Goal: Information Seeking & Learning: Learn about a topic

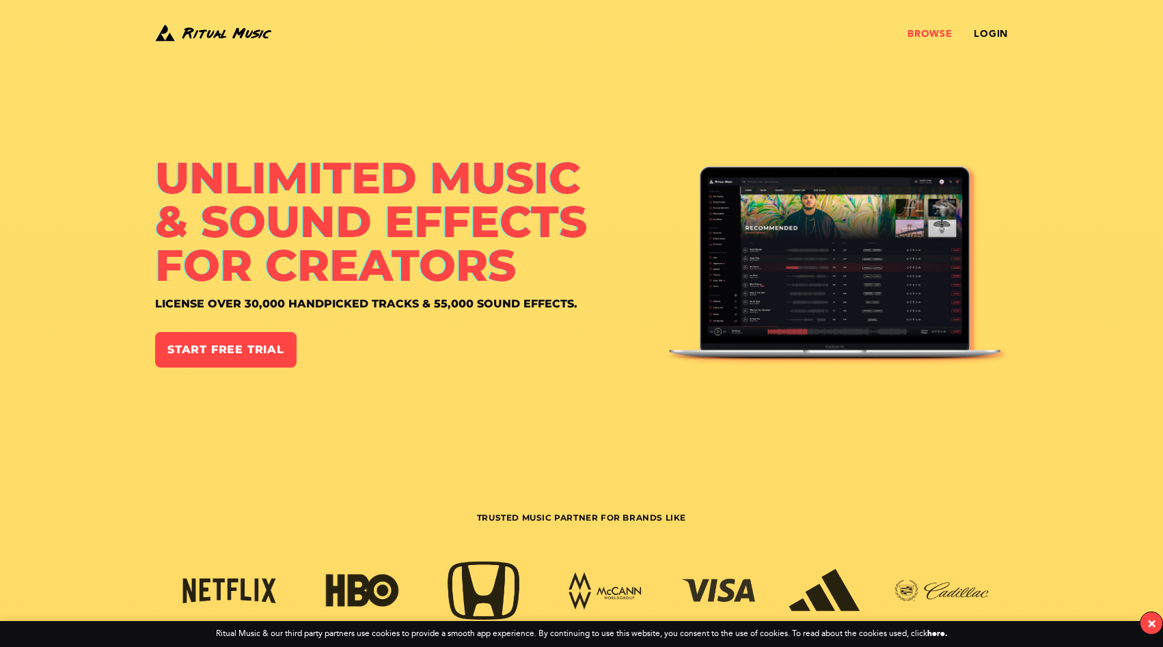
click at [918, 31] on link "Browse" at bounding box center [929, 34] width 44 height 11
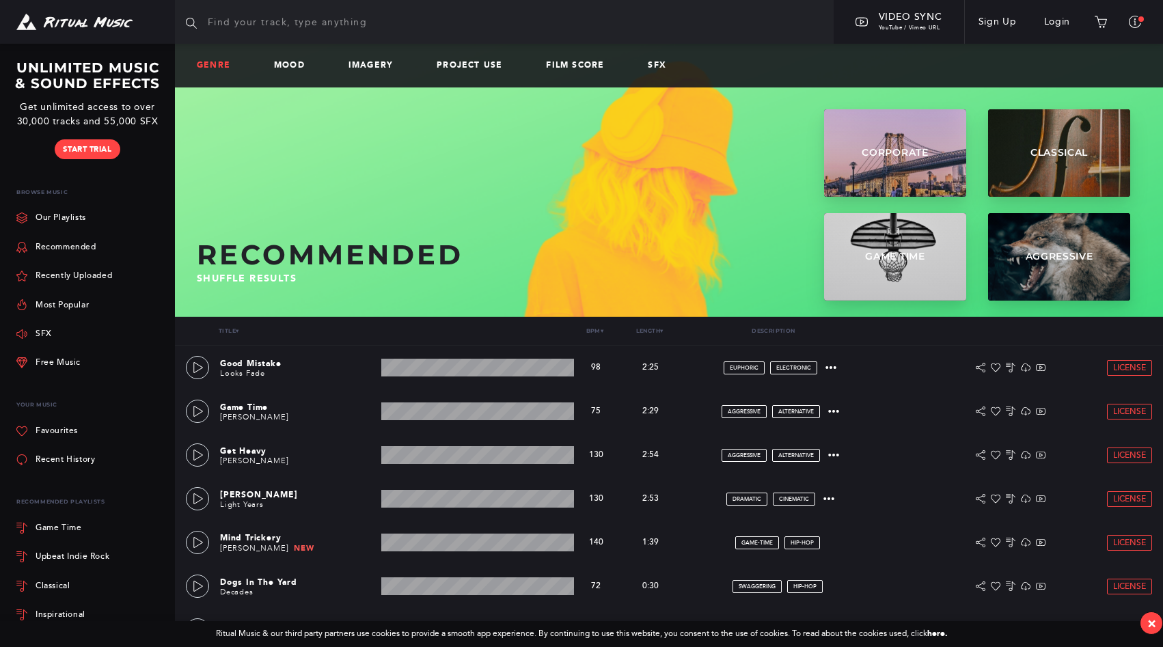
click at [219, 69] on link "Genre" at bounding box center [219, 66] width 44 height 10
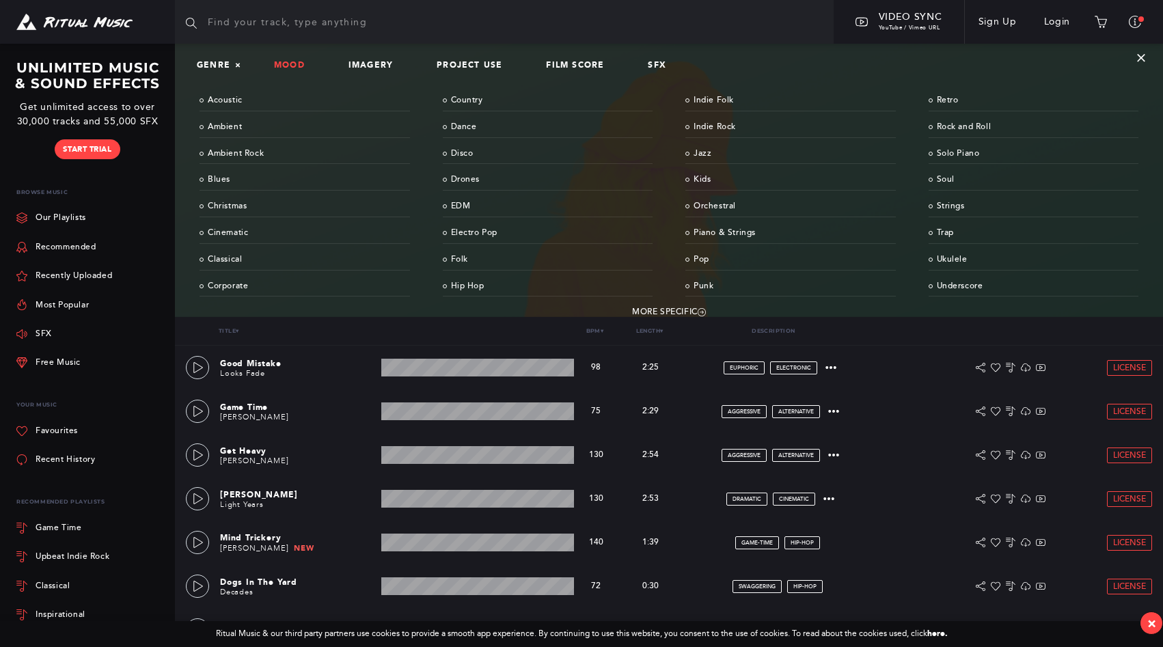
click at [310, 64] on link "Mood" at bounding box center [295, 66] width 42 height 10
click at [217, 56] on div "Genre Mood × Imagery Project Use Film Score SFX" at bounding box center [669, 66] width 988 height 44
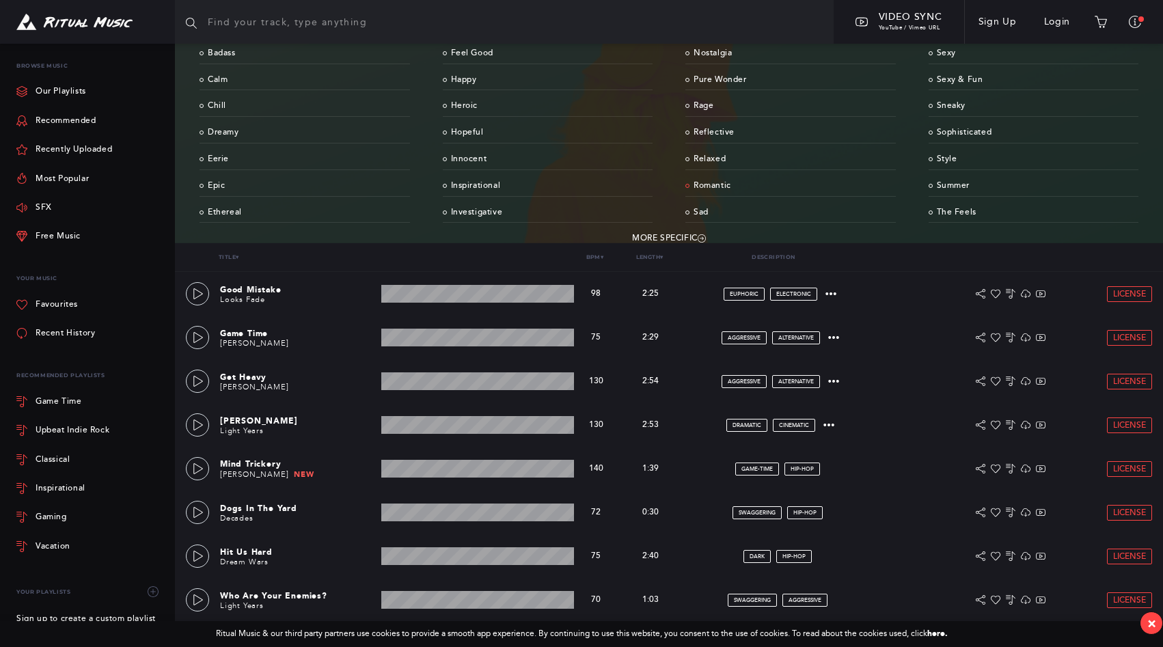
scroll to position [78, 0]
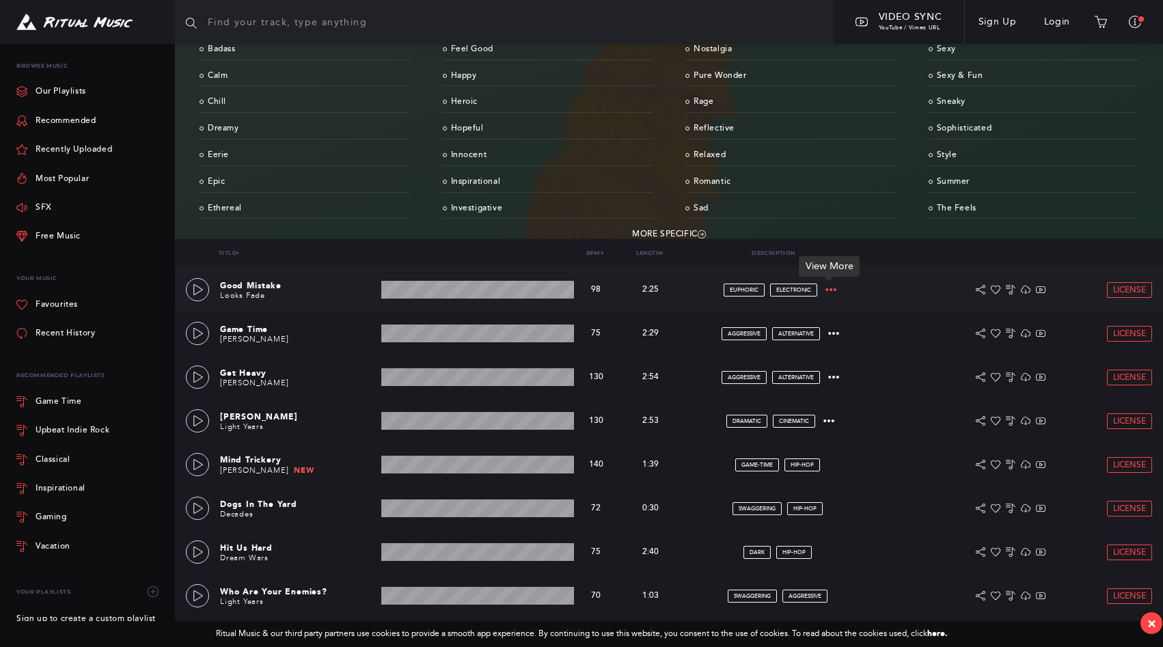
click at [828, 286] on icon at bounding box center [830, 289] width 11 height 11
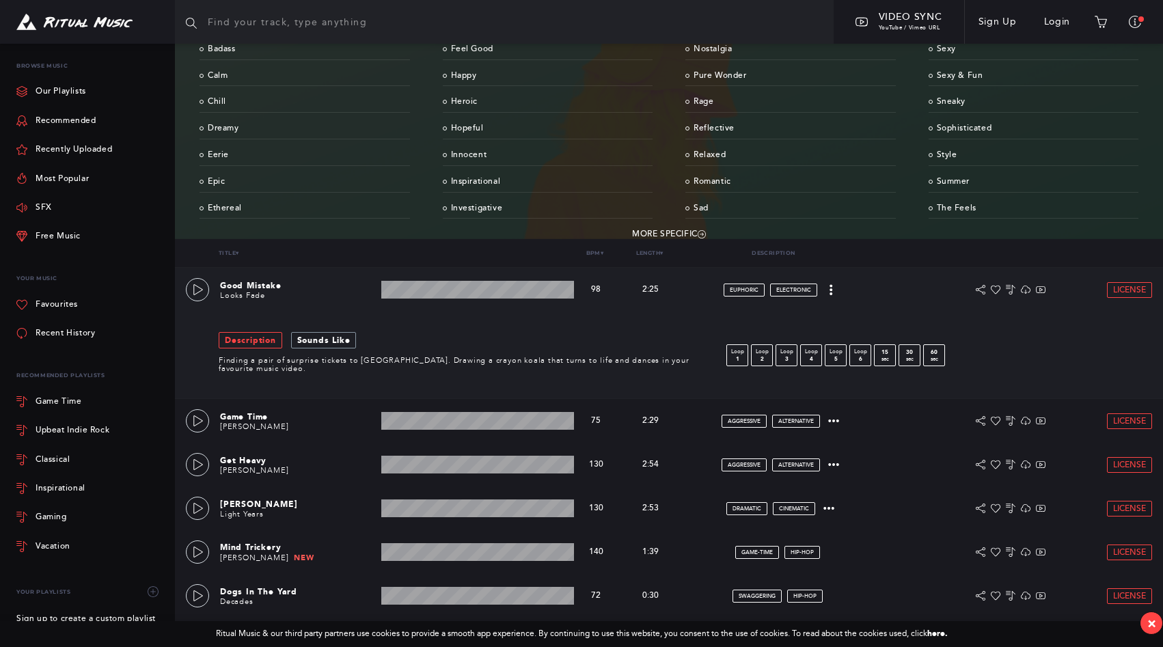
click at [265, 341] on link "Description" at bounding box center [251, 340] width 64 height 16
click at [314, 341] on link "Sounds Like" at bounding box center [324, 340] width 66 height 16
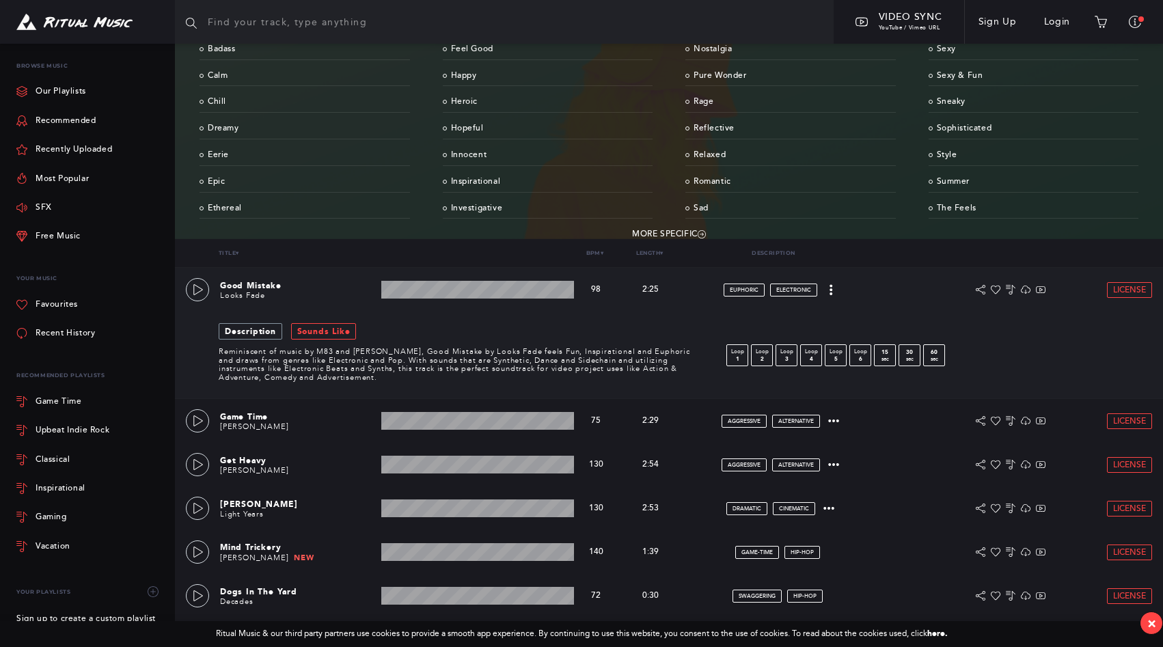
click at [268, 335] on link "Description" at bounding box center [251, 331] width 64 height 16
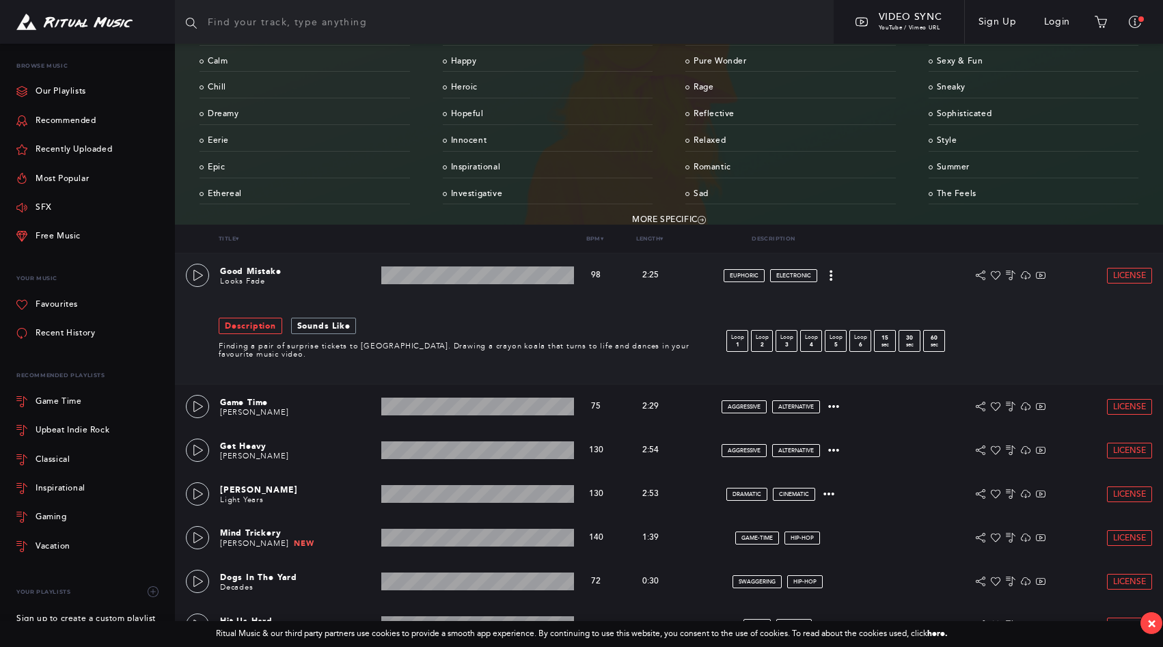
scroll to position [93, 0]
click at [653, 230] on div "Title ▾ Bpm ▾ Length ▾ Description Actions" at bounding box center [669, 238] width 988 height 29
click at [659, 238] on link "Length ▾" at bounding box center [649, 237] width 27 height 7
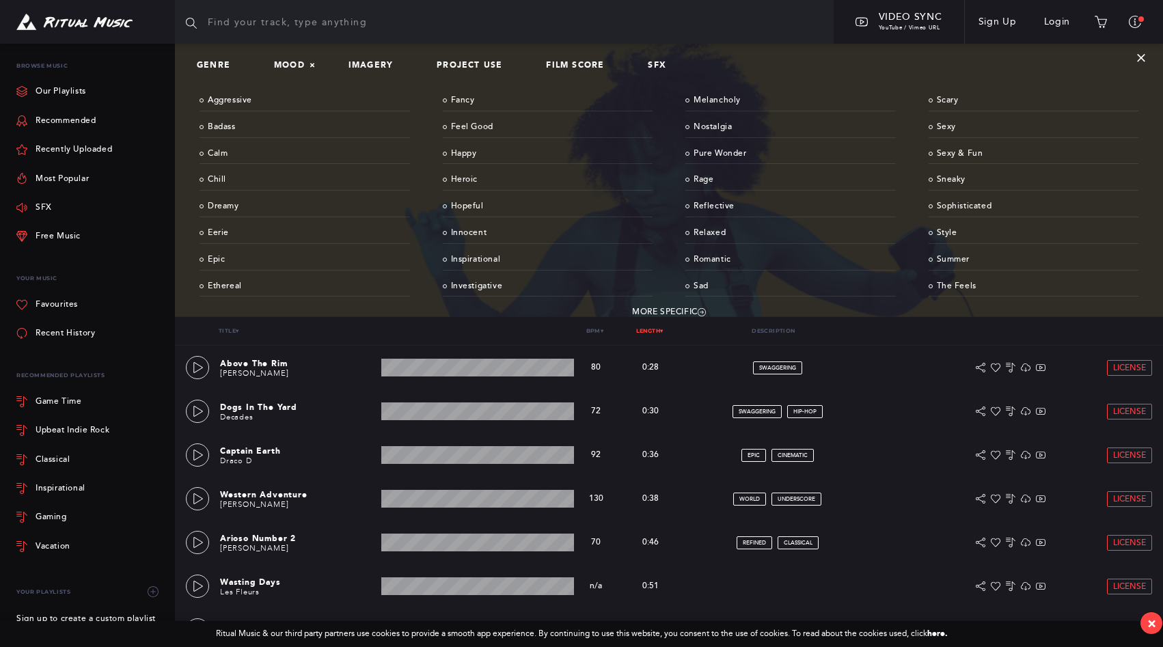
click at [665, 335] on div "Title ▾ Bpm ▾ Length ▾ Description Actions" at bounding box center [669, 331] width 988 height 29
click at [650, 332] on link "Length ▾" at bounding box center [649, 330] width 27 height 7
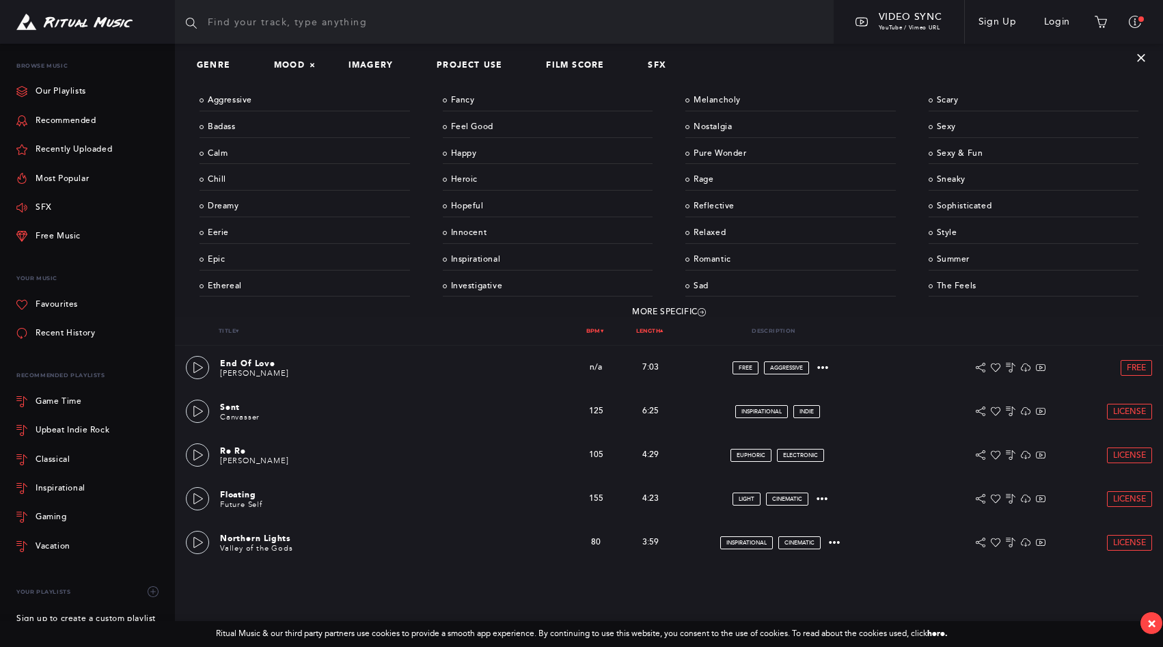
click at [593, 333] on link "Bpm ▾" at bounding box center [595, 330] width 18 height 7
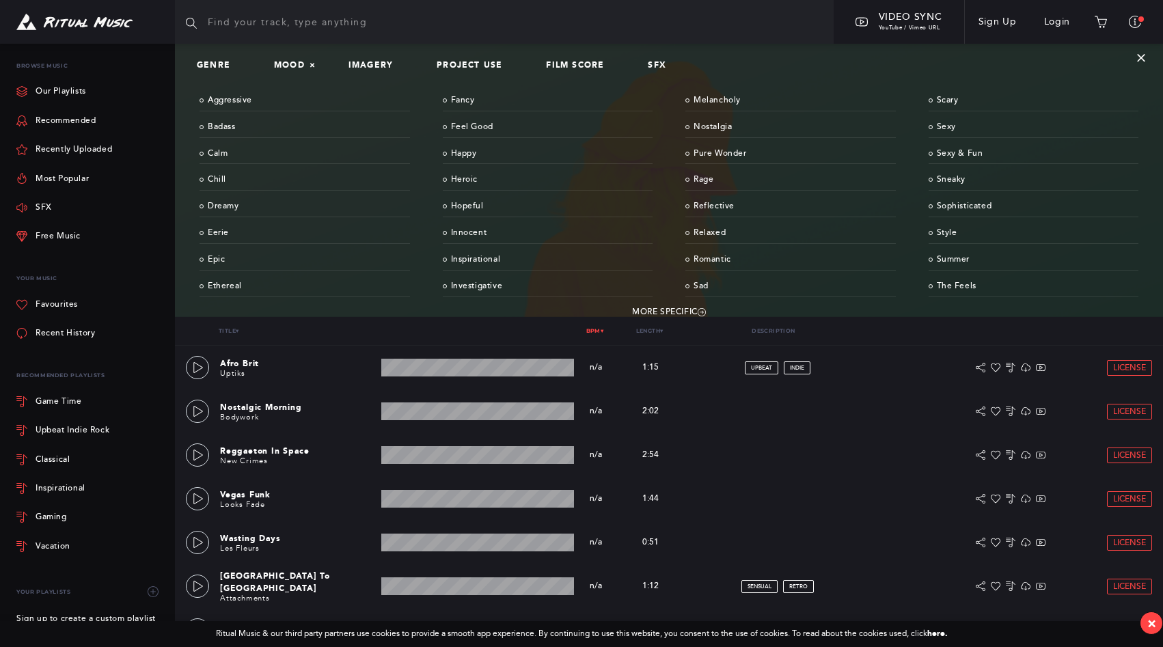
click at [593, 333] on link "Bpm ▾" at bounding box center [595, 330] width 18 height 7
